Goal: Task Accomplishment & Management: Complete application form

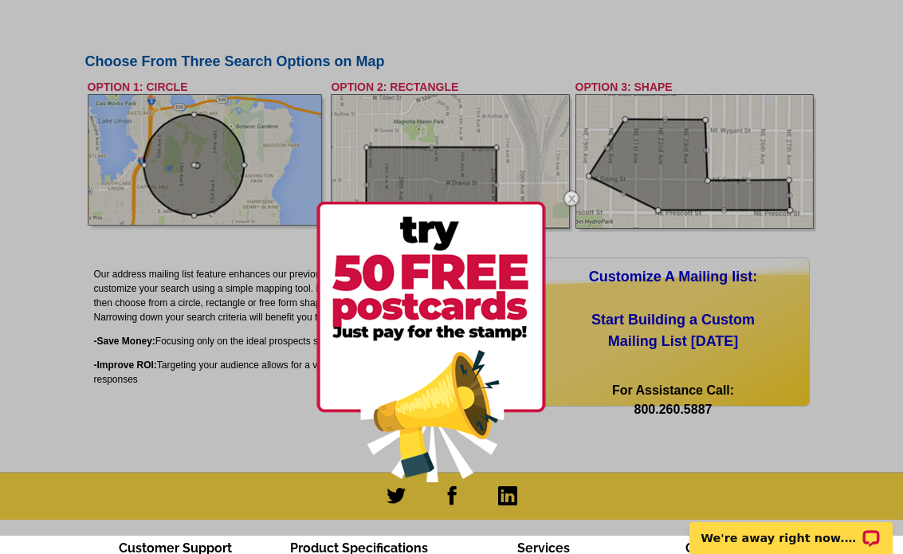
scroll to position [679, 0]
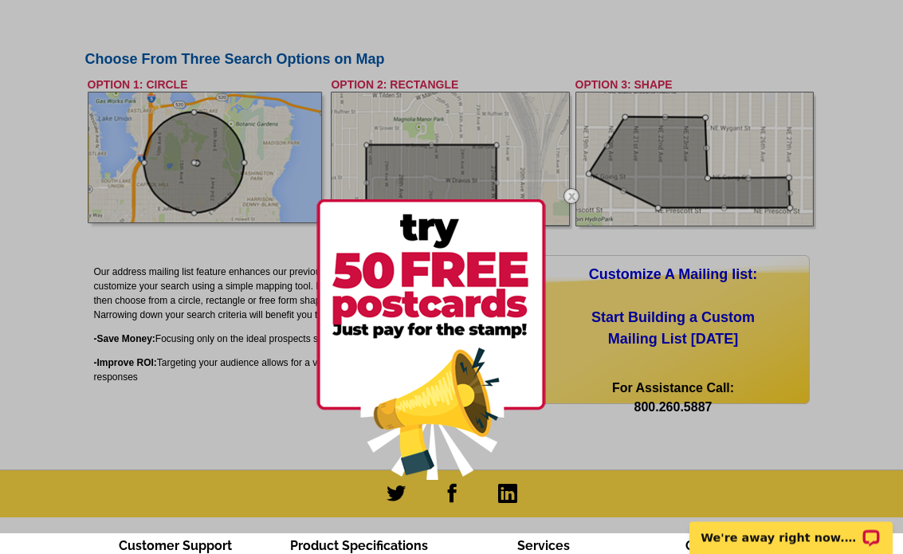
click at [574, 197] on img at bounding box center [571, 197] width 46 height 46
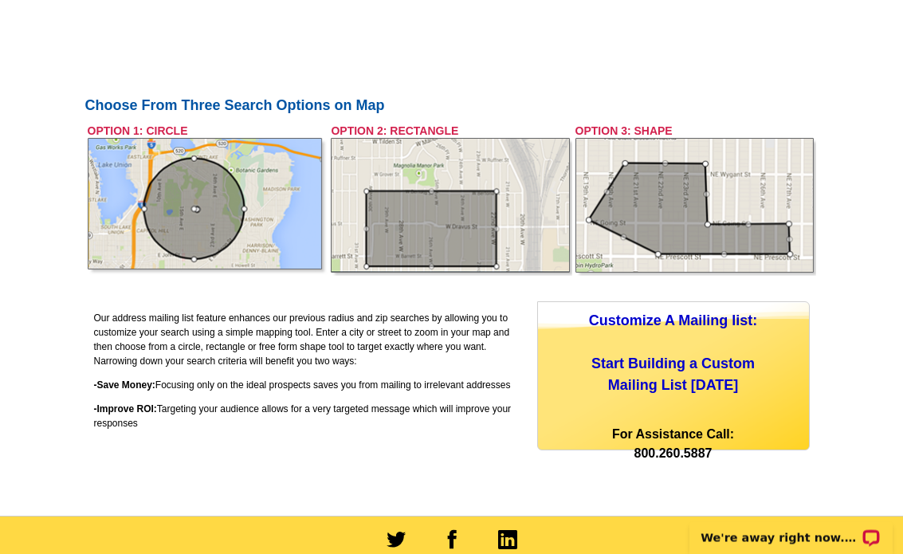
scroll to position [639, 0]
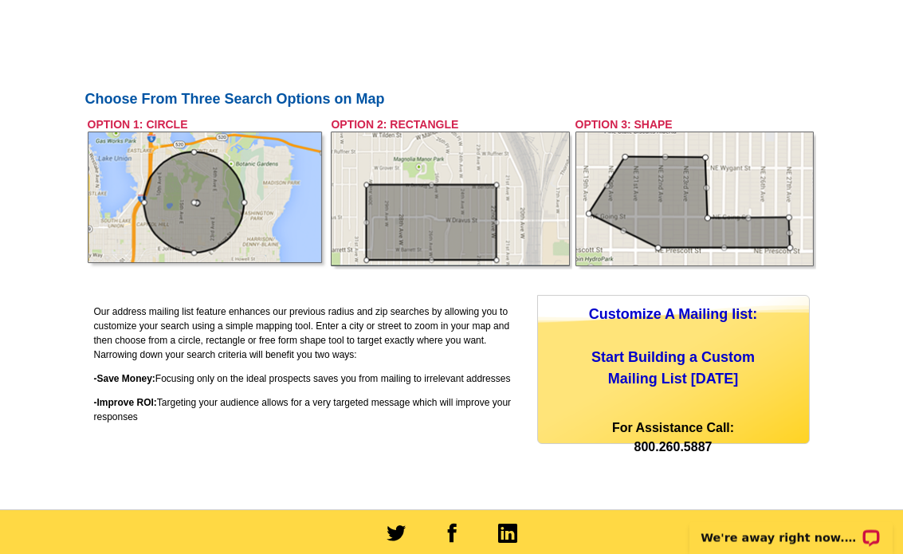
click at [706, 370] on div "Customize A Mailing list: Start Building a Custom Mailing List Today" at bounding box center [673, 347] width 271 height 86
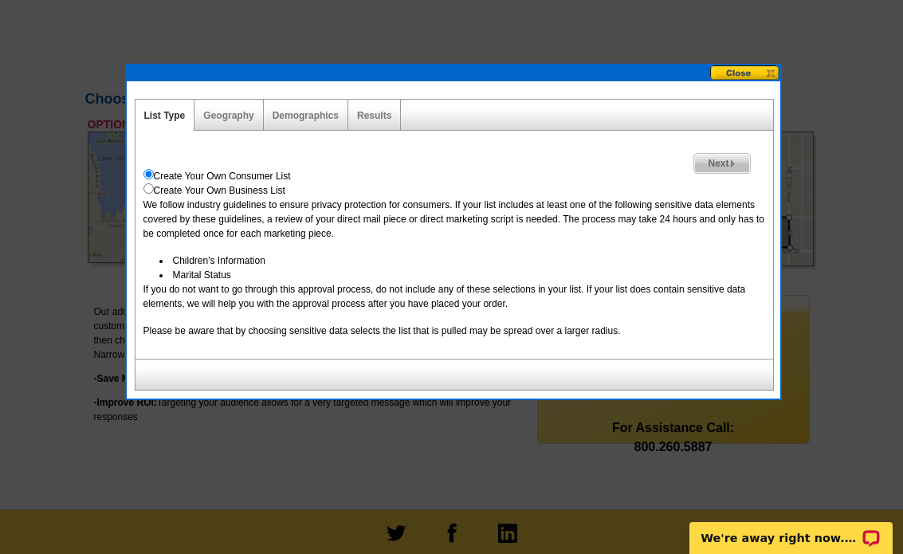
click at [230, 111] on link "Geography" at bounding box center [228, 115] width 50 height 11
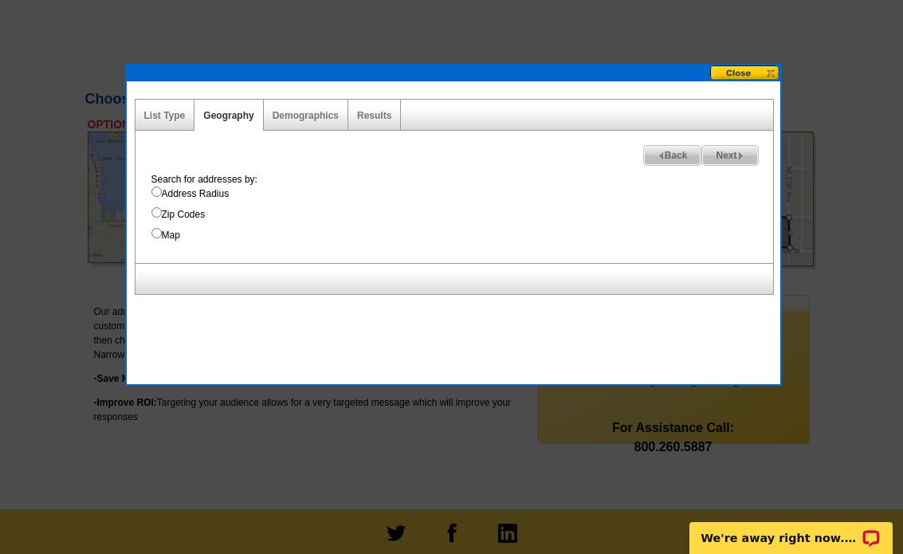
click at [160, 217] on input "Zip Codes" at bounding box center [156, 212] width 10 height 10
radio input "true"
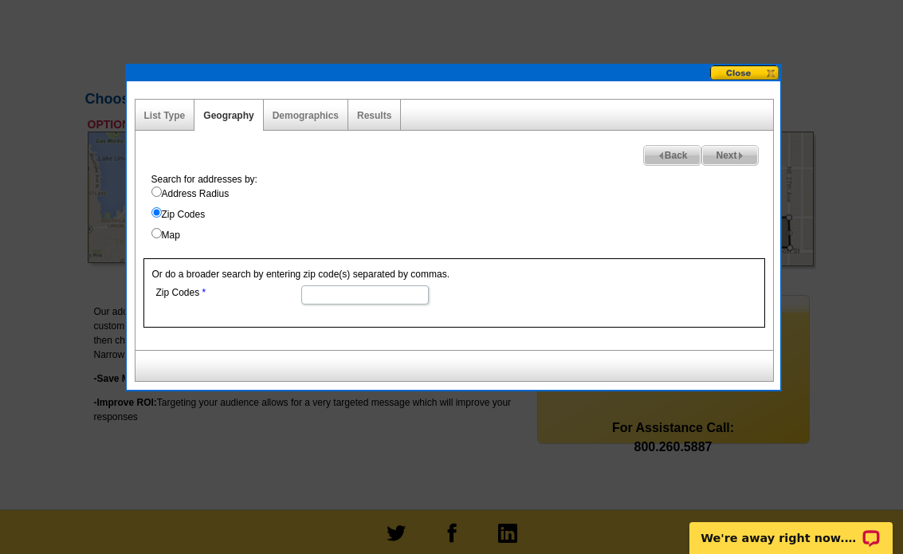
click at [331, 303] on input "Zip Codes" at bounding box center [364, 294] width 127 height 19
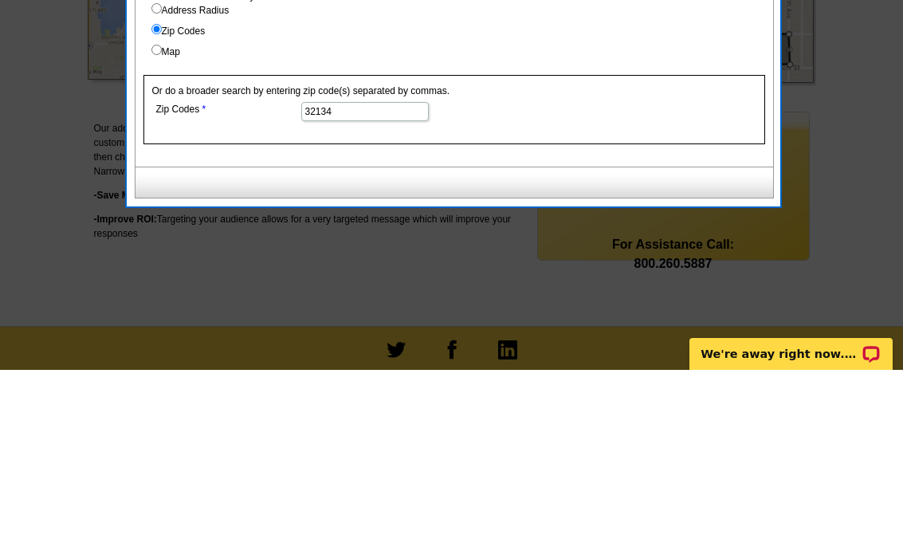
type input "32134"
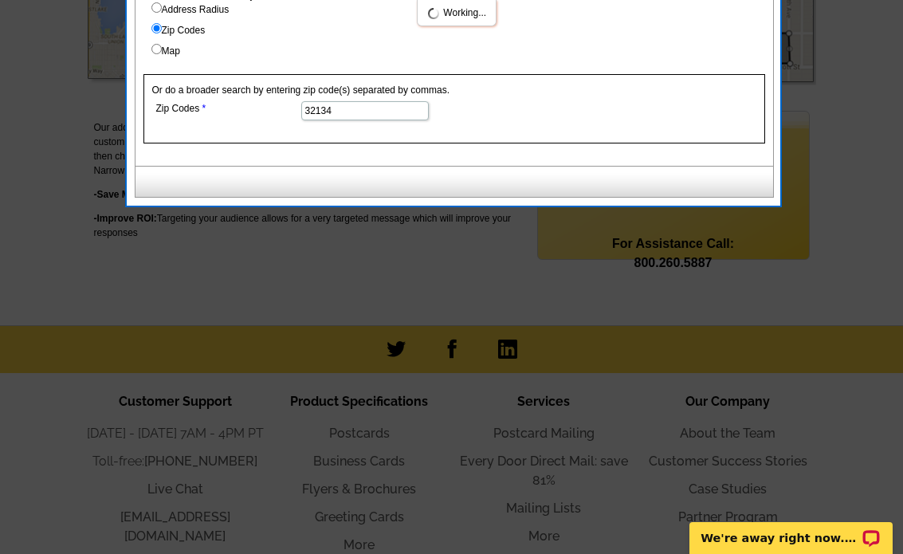
select select
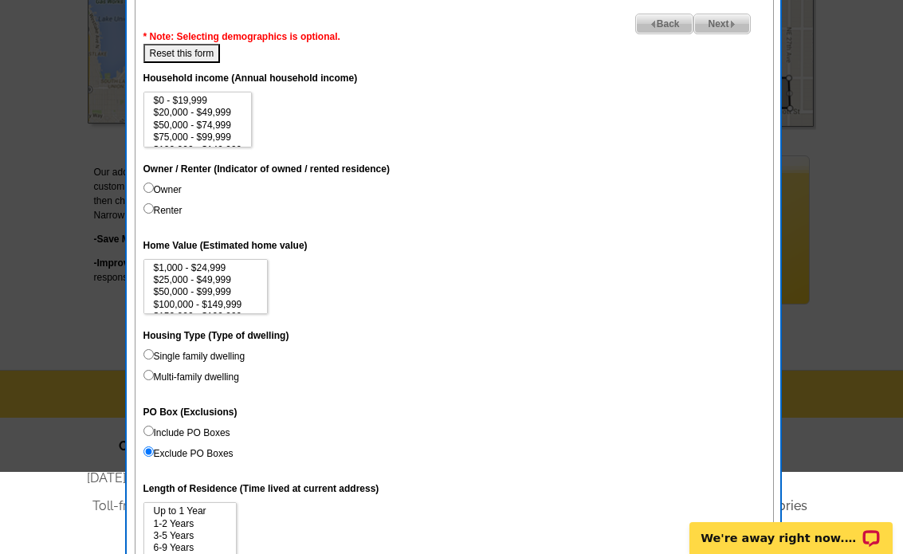
scroll to position [782, 0]
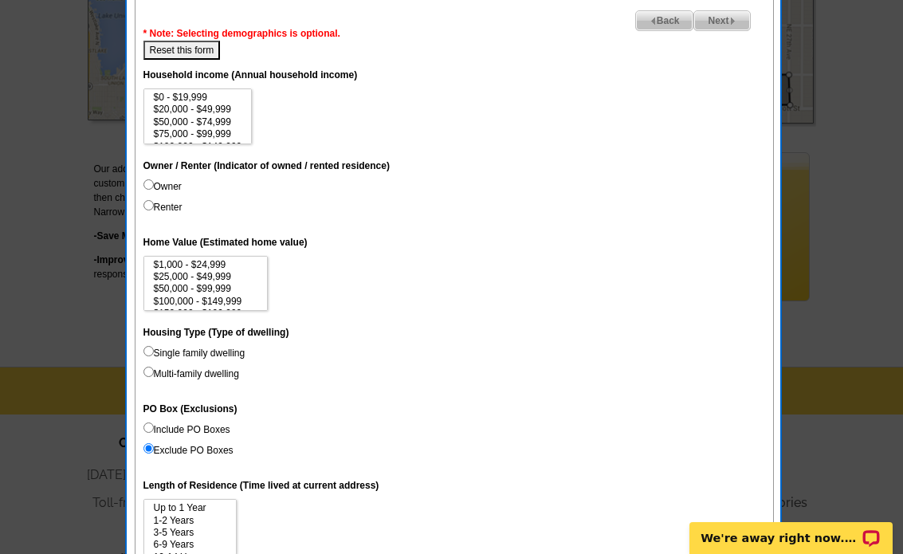
click at [154, 179] on input "Owner" at bounding box center [148, 184] width 10 height 10
radio input "true"
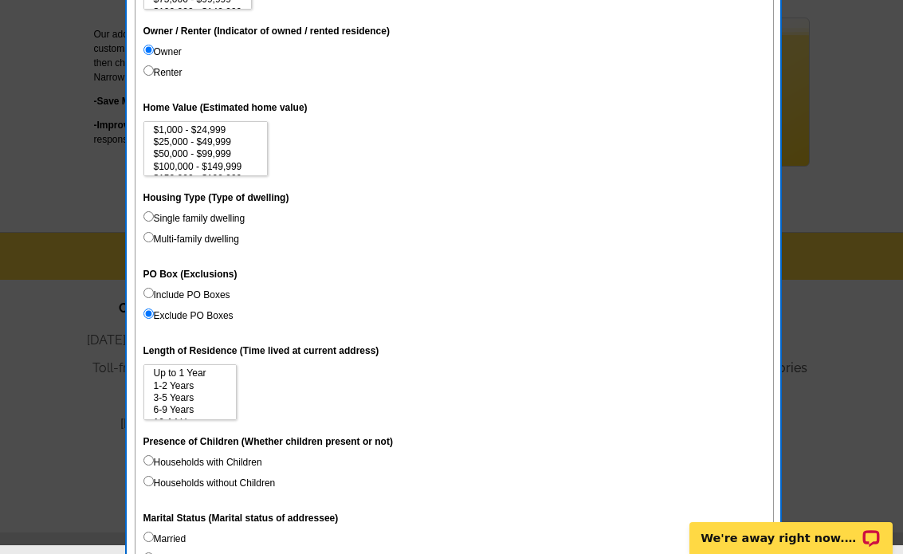
scroll to position [921, 0]
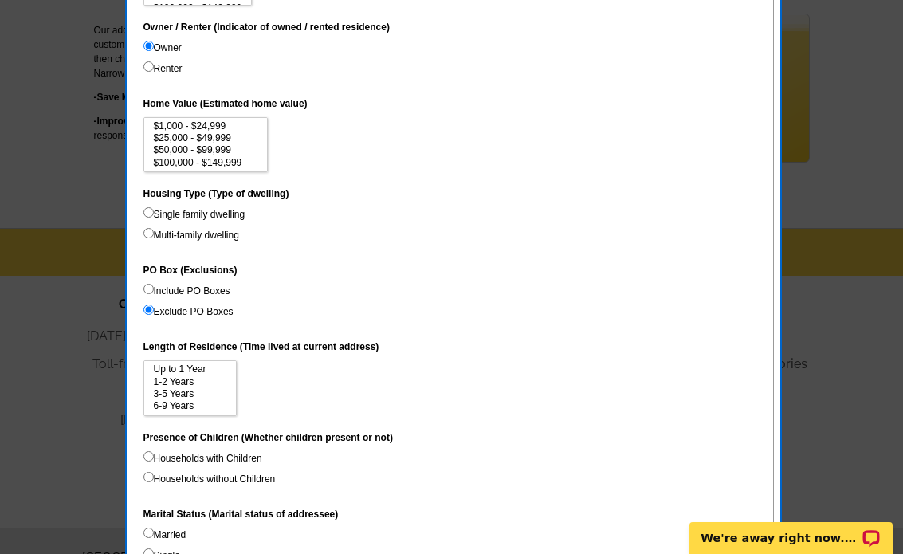
click at [154, 207] on input "Single family dwelling" at bounding box center [148, 212] width 10 height 10
radio input "true"
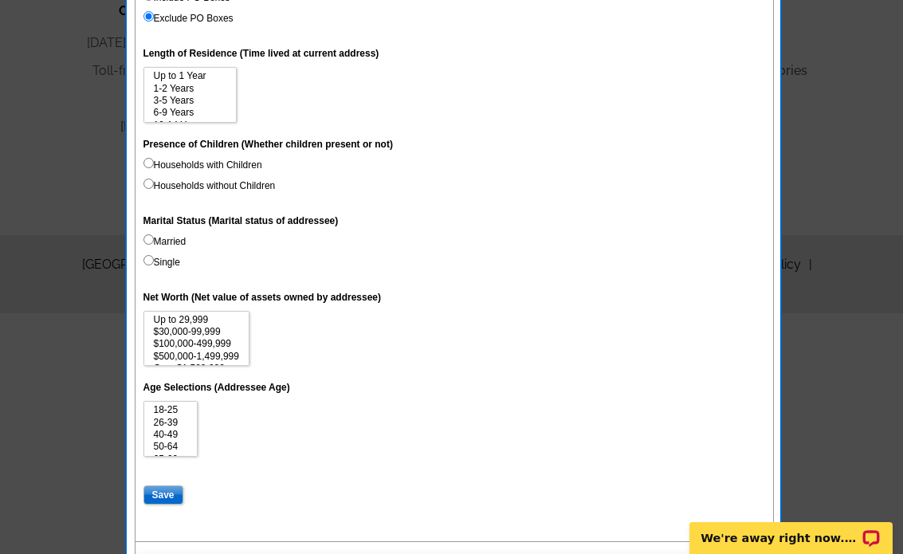
scroll to position [1213, 0]
click at [171, 471] on input "Save" at bounding box center [163, 495] width 40 height 19
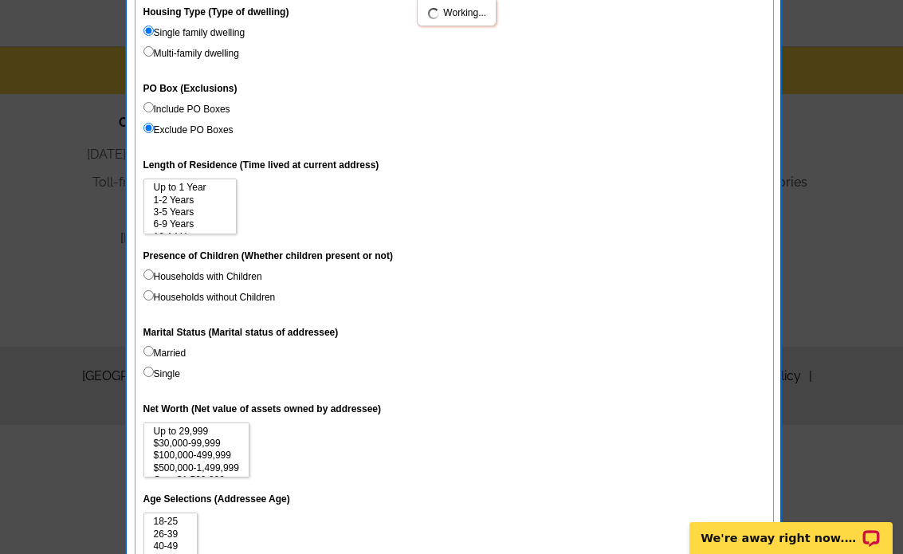
select select
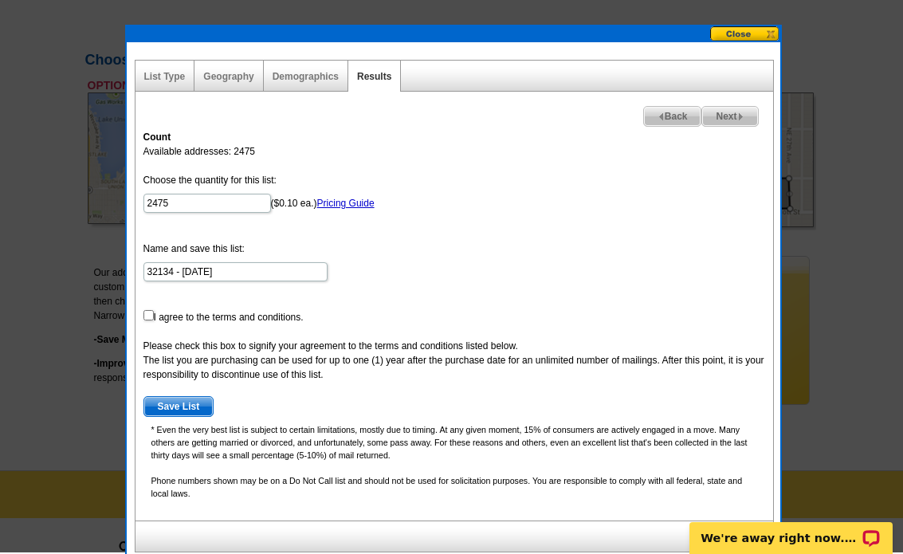
scroll to position [677, 0]
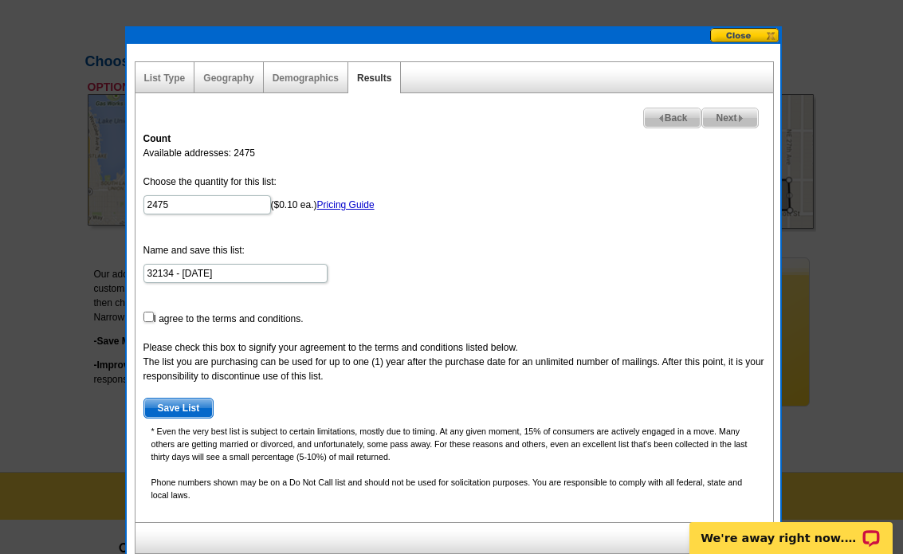
click at [317, 208] on link "Pricing Guide" at bounding box center [345, 204] width 57 height 11
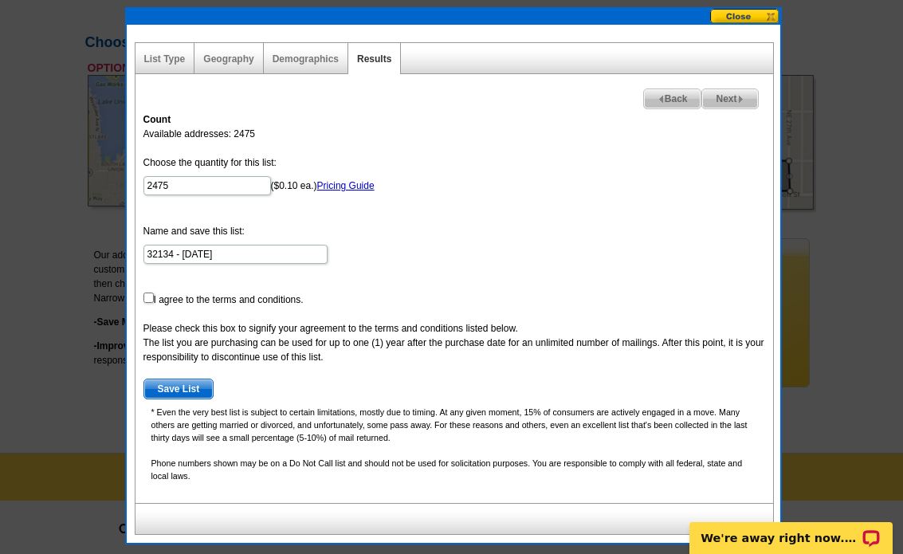
scroll to position [690, 0]
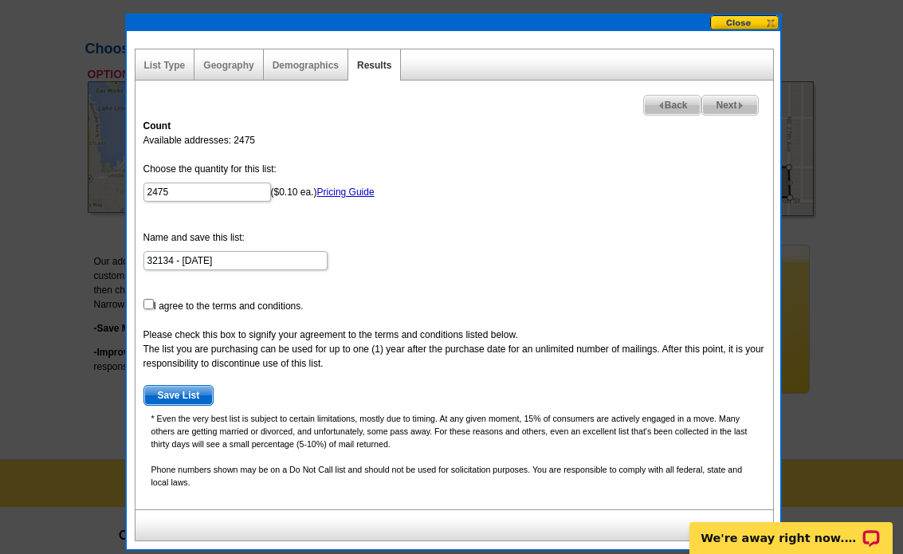
click at [182, 396] on span "Save List" at bounding box center [178, 395] width 69 height 19
click at [154, 301] on input "checkbox" at bounding box center [148, 304] width 10 height 10
checkbox input "true"
click at [178, 401] on span "Save List" at bounding box center [178, 395] width 69 height 19
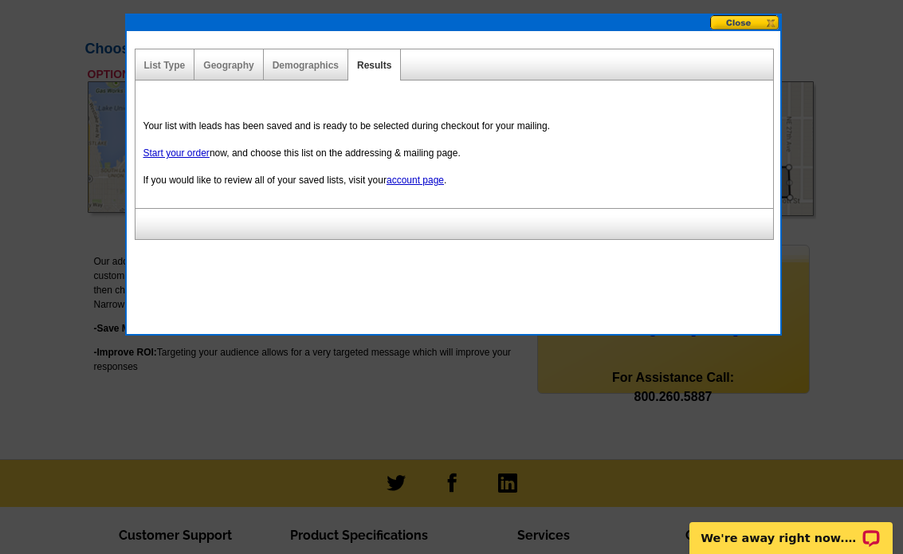
click at [174, 156] on link "Start your order" at bounding box center [176, 152] width 66 height 11
